Goal: Information Seeking & Learning: Learn about a topic

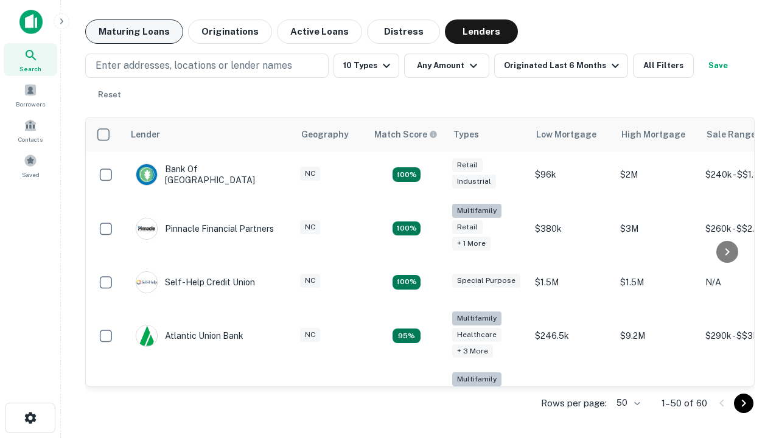
click at [134, 32] on button "Maturing Loans" at bounding box center [134, 31] width 98 height 24
